Goal: Information Seeking & Learning: Learn about a topic

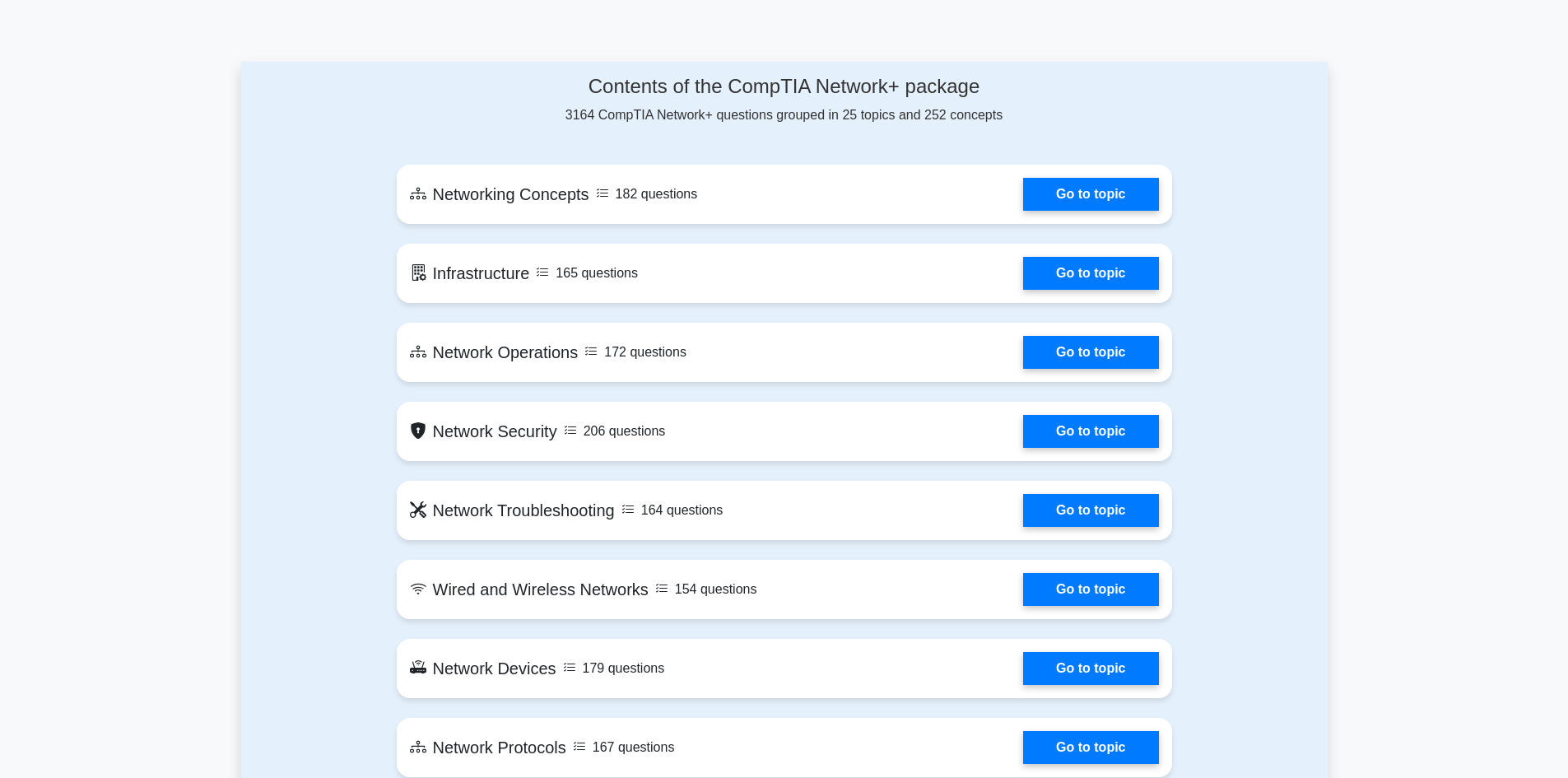
scroll to position [914, 0]
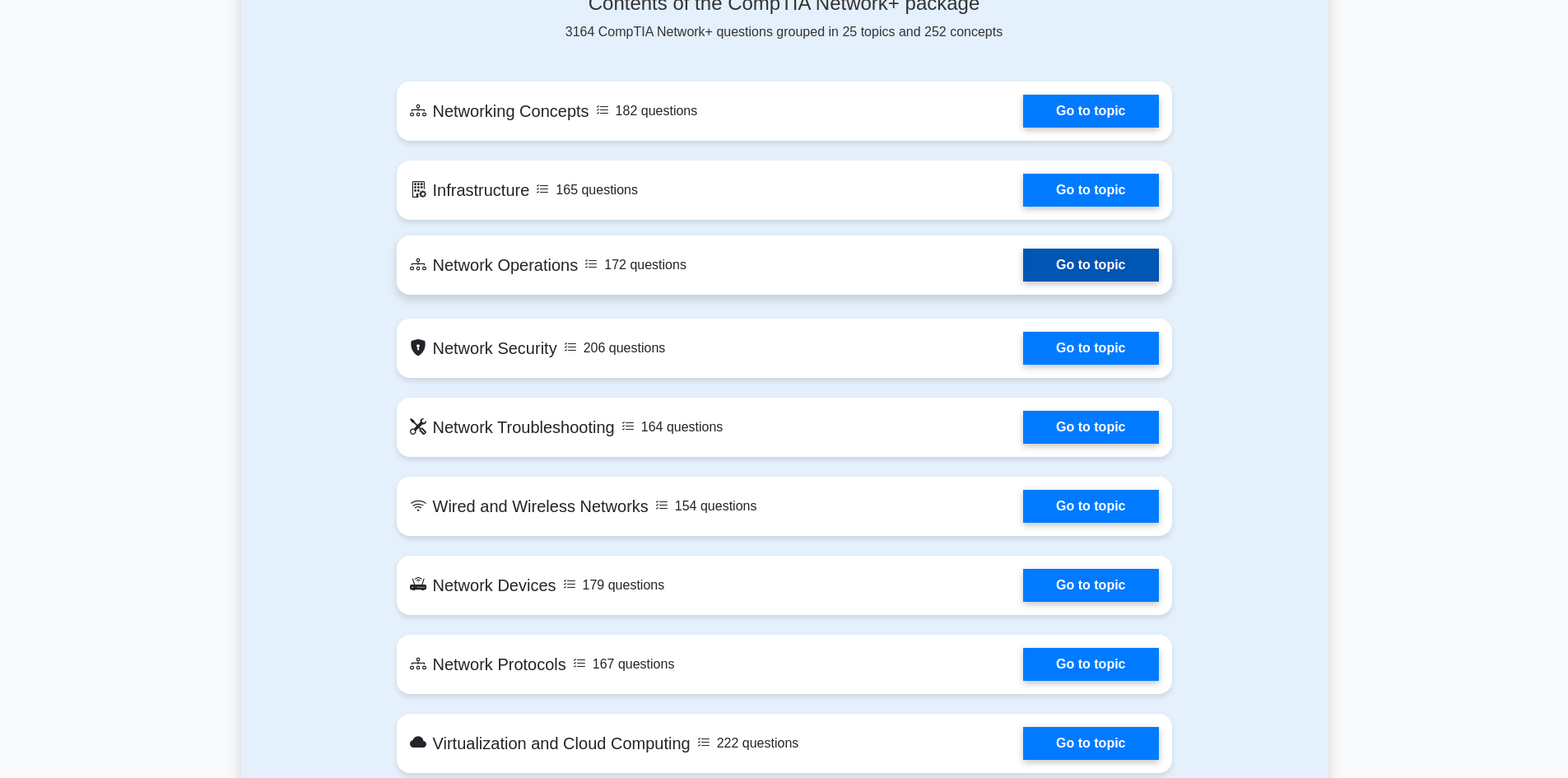
click at [1132, 264] on link "Go to topic" at bounding box center [1091, 265] width 135 height 33
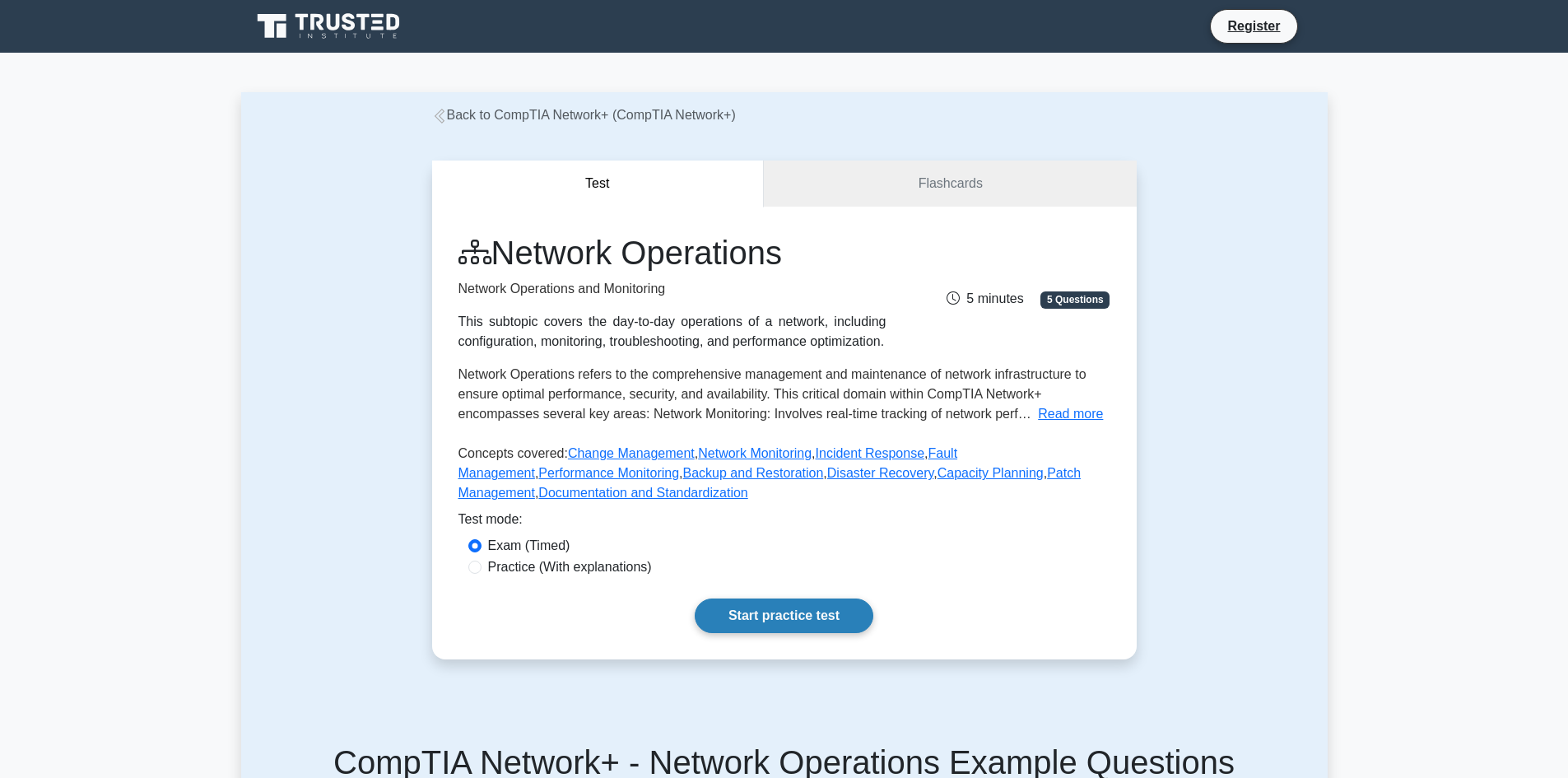
click at [813, 611] on link "Start practice test" at bounding box center [784, 615] width 178 height 34
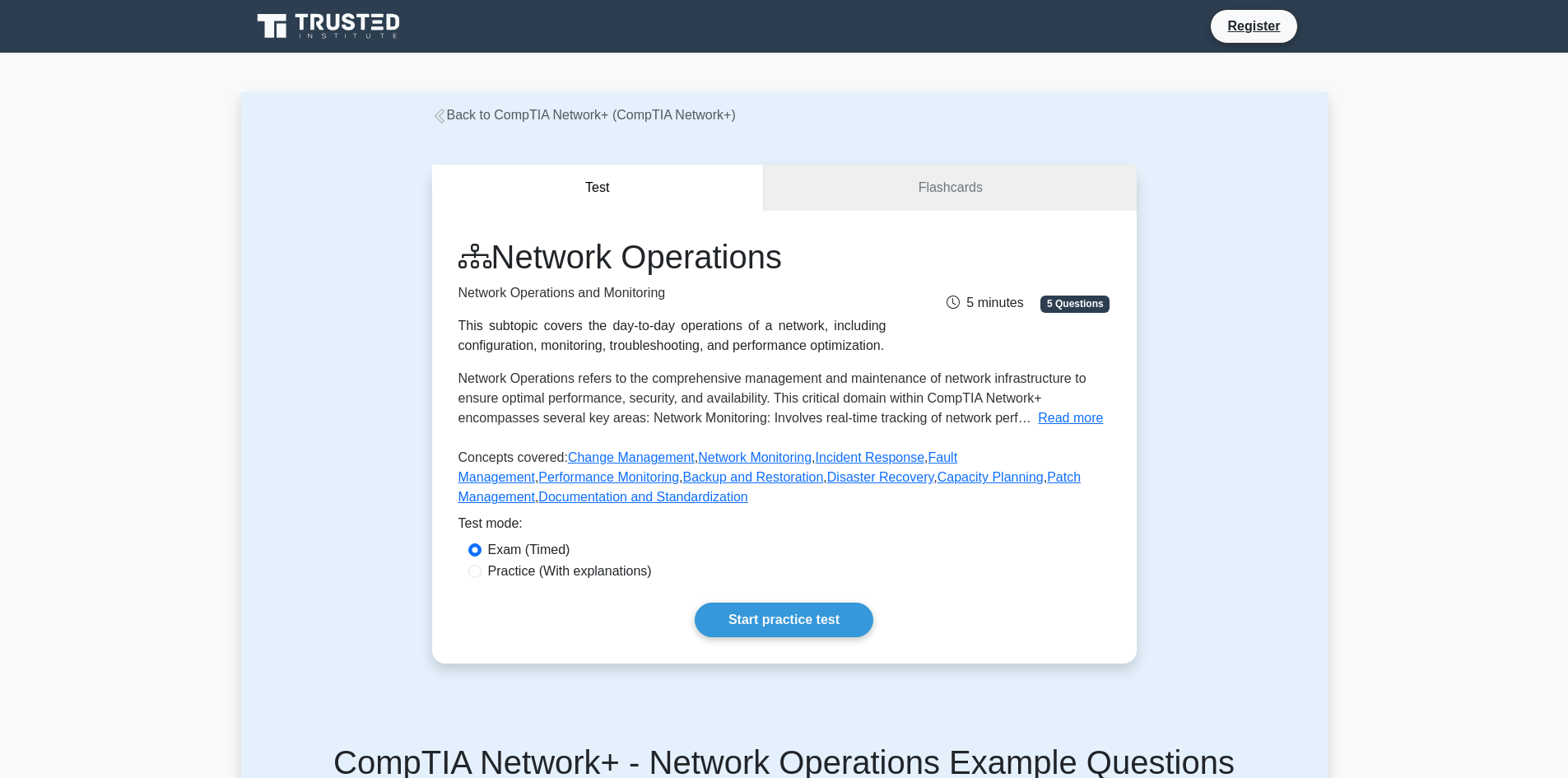
click at [449, 117] on link "Back to CompTIA Network+ (CompTIA Network+)" at bounding box center [584, 114] width 304 height 14
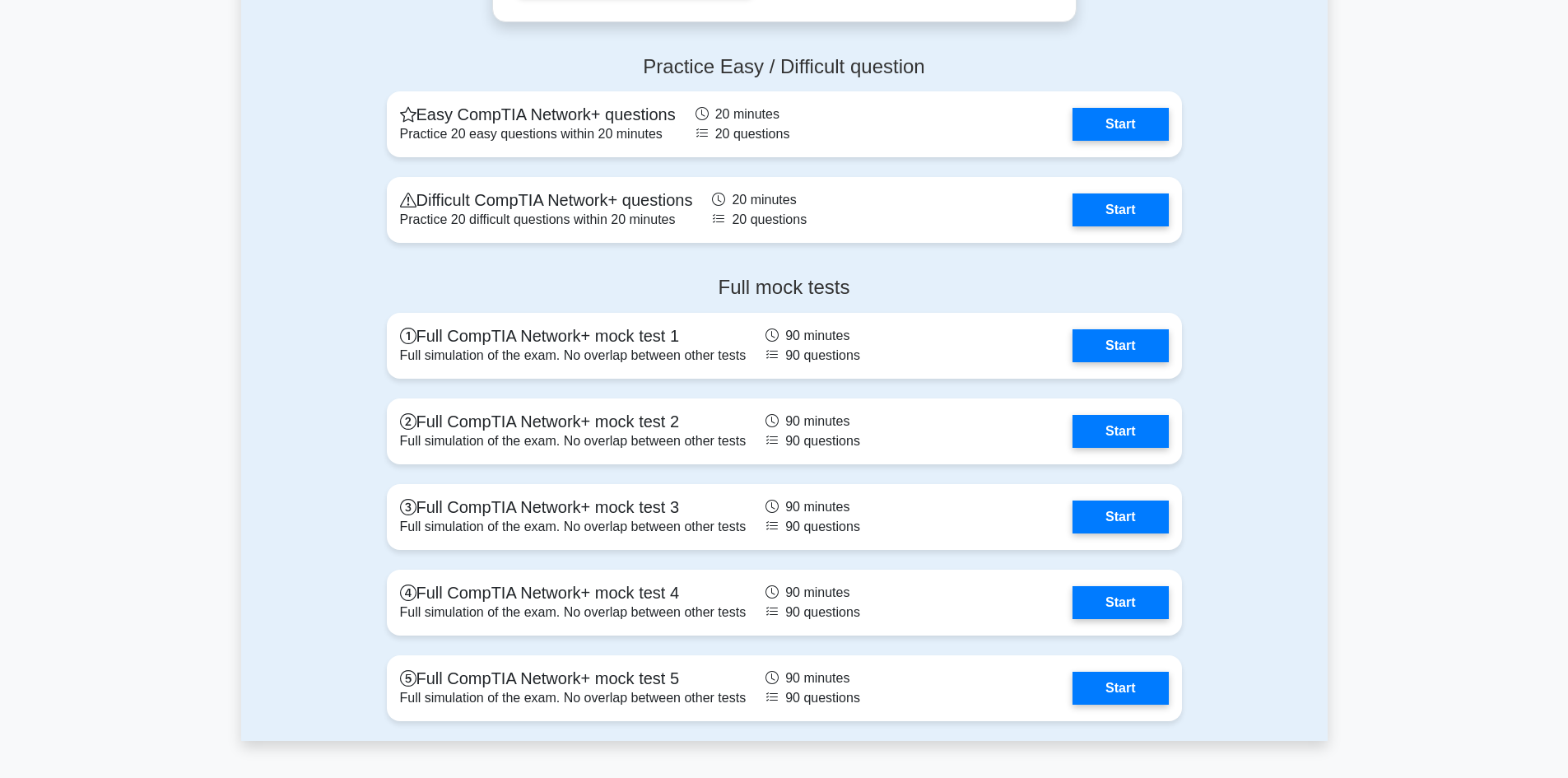
scroll to position [3366, 0]
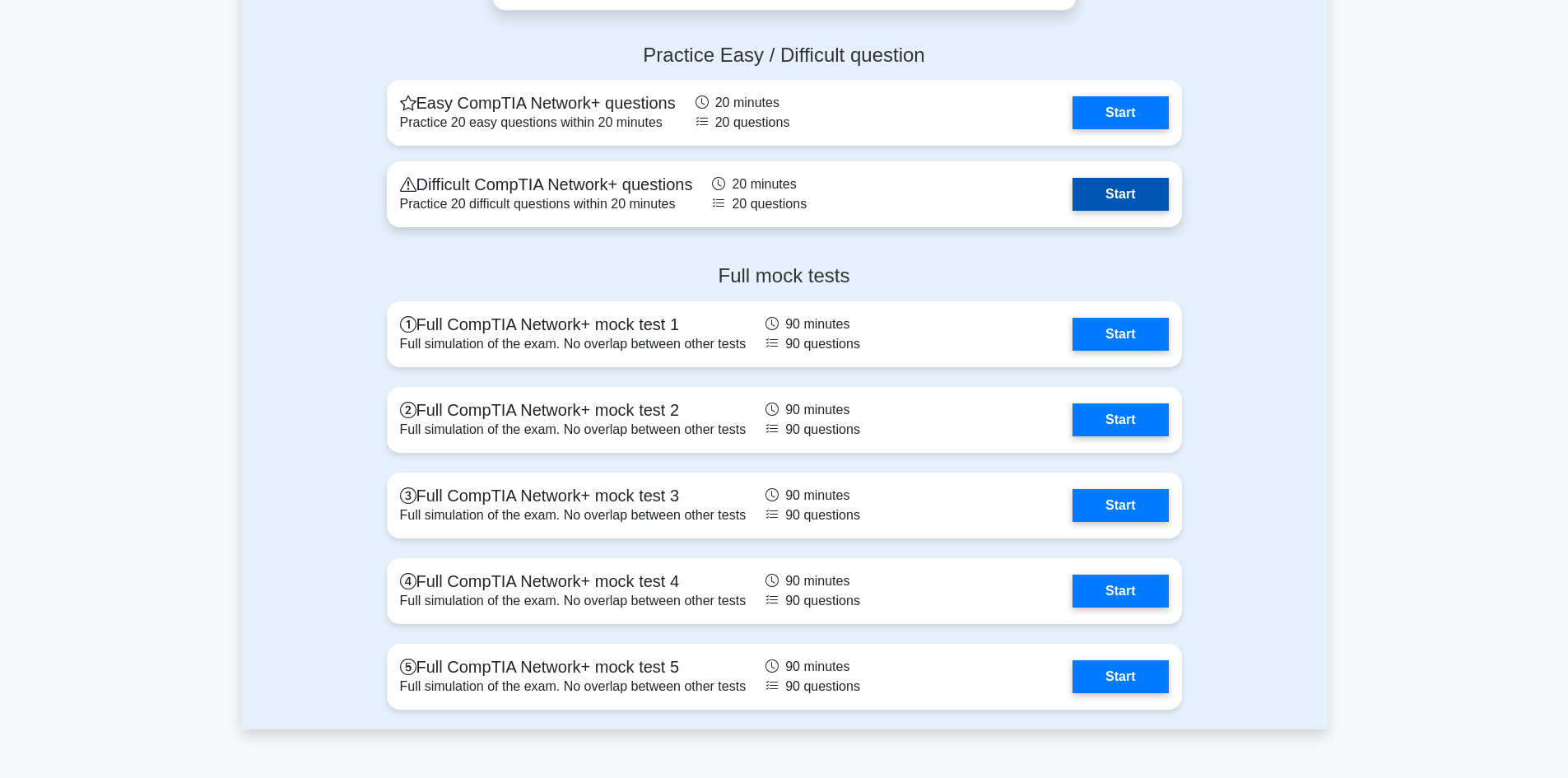
click at [1126, 187] on link "Start" at bounding box center [1120, 194] width 96 height 33
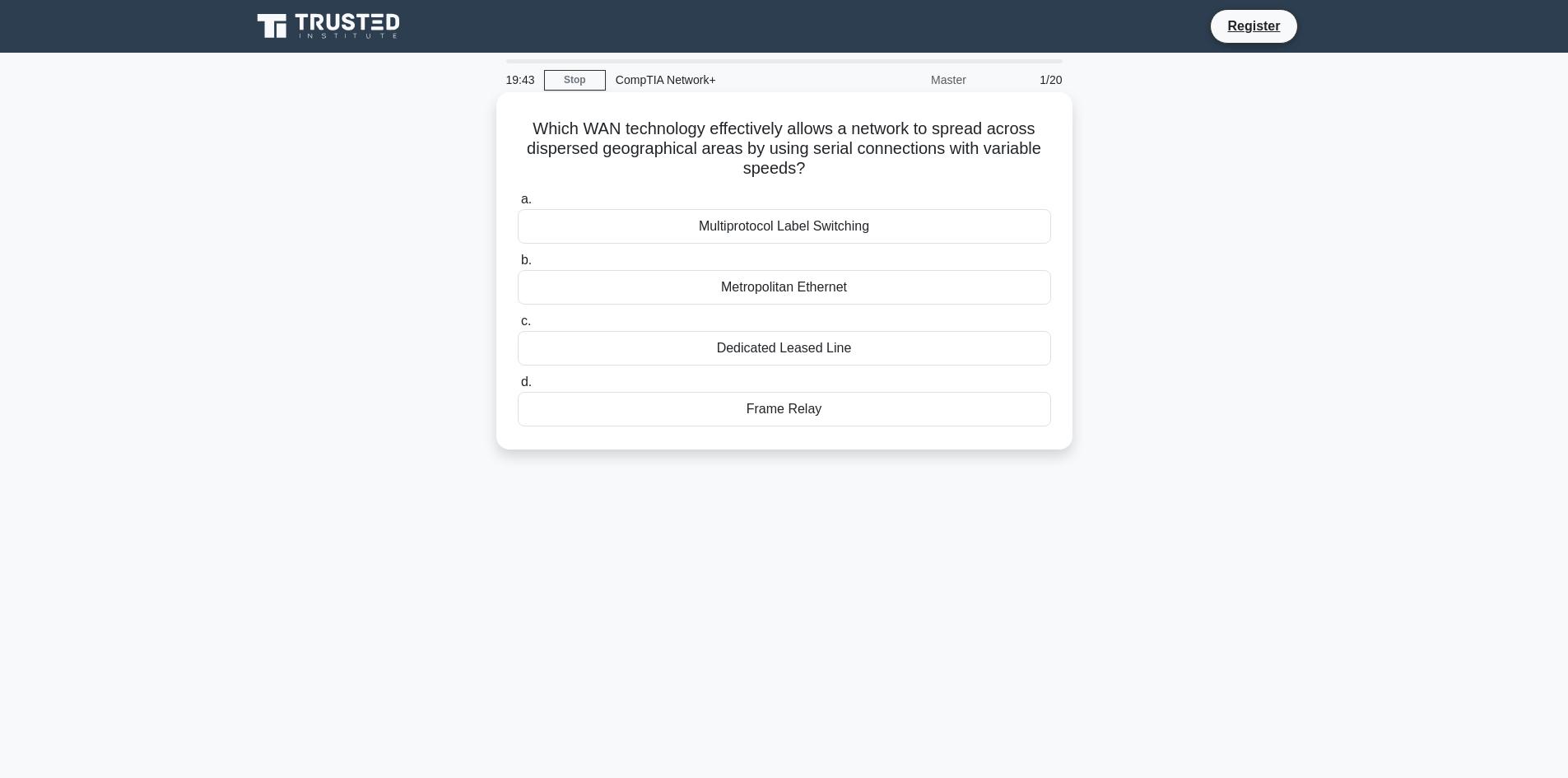
click at [791, 292] on div "Metropolitan Ethernet" at bounding box center [784, 287] width 533 height 34
click at [517, 266] on input "b. Metropolitan Ethernet" at bounding box center [517, 260] width 0 height 11
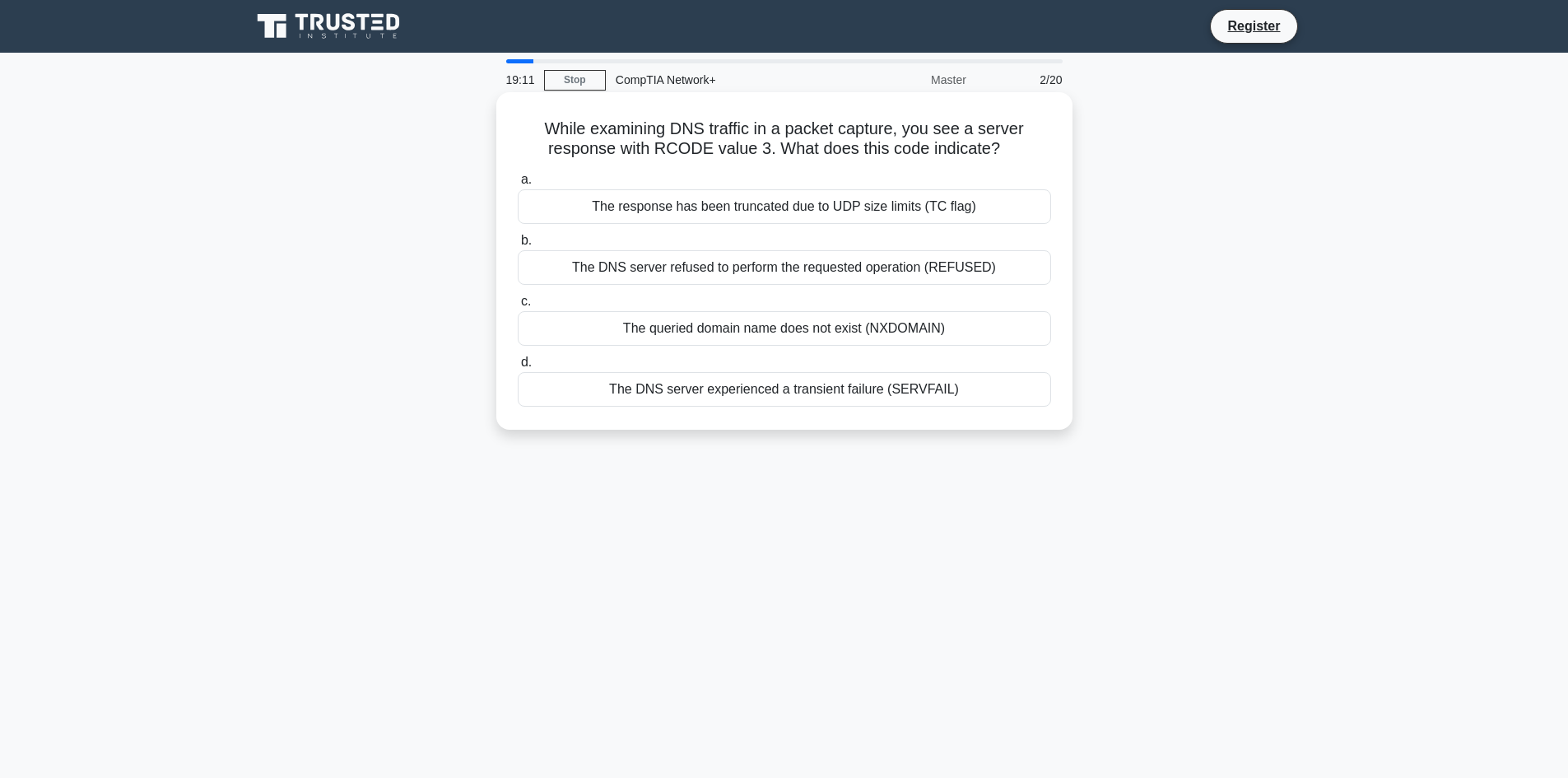
click at [716, 208] on div "The response has been truncated due to UDP size limits (TC flag)" at bounding box center [784, 206] width 533 height 34
click at [517, 185] on input "a. The response has been truncated due to UDP size limits (TC flag)" at bounding box center [517, 179] width 0 height 11
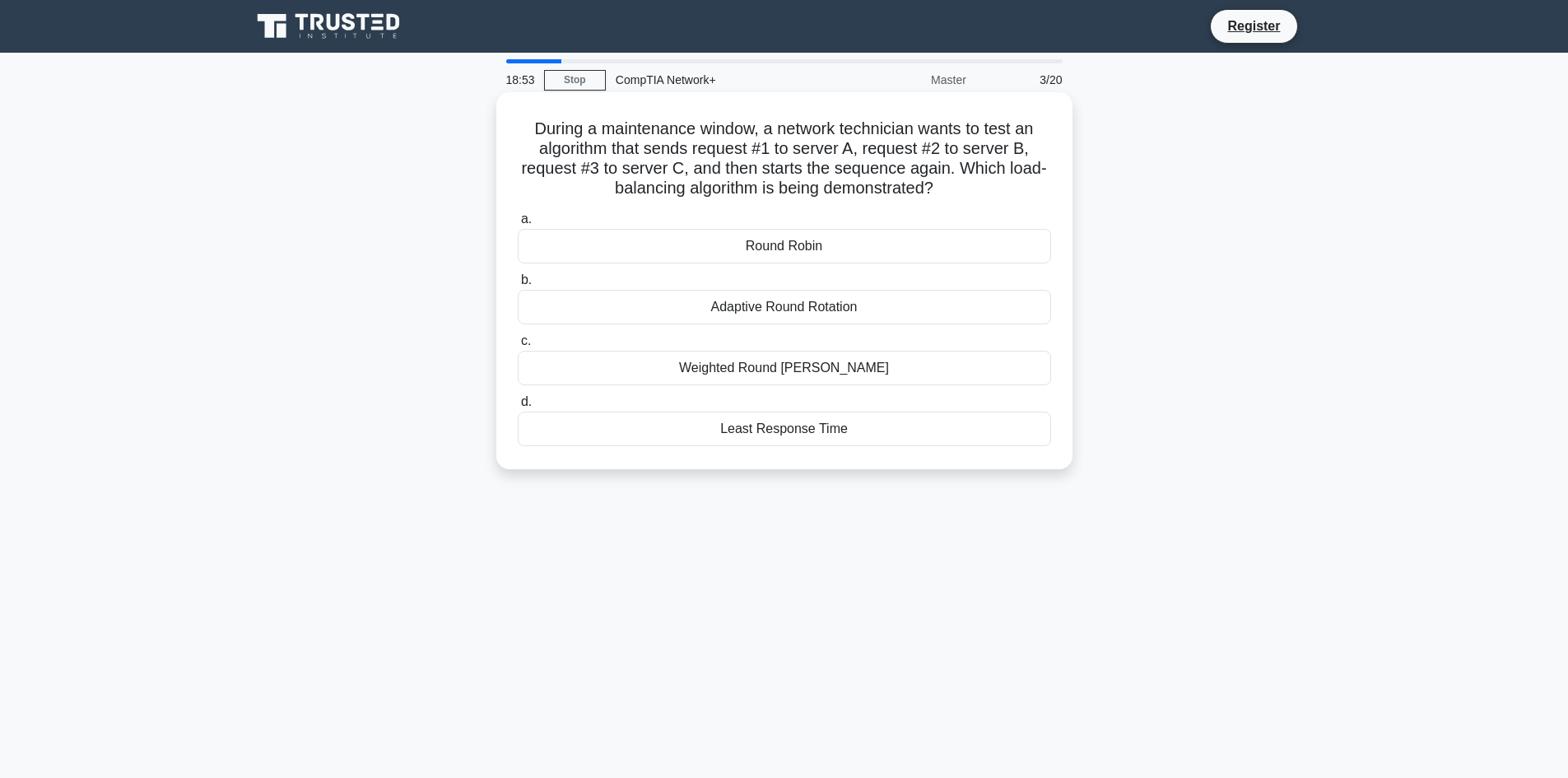
click at [786, 309] on div "Adaptive Round Rotation" at bounding box center [784, 307] width 533 height 34
click at [517, 286] on input "b. Adaptive Round Rotation" at bounding box center [517, 280] width 0 height 11
